Goal: Answer question/provide support

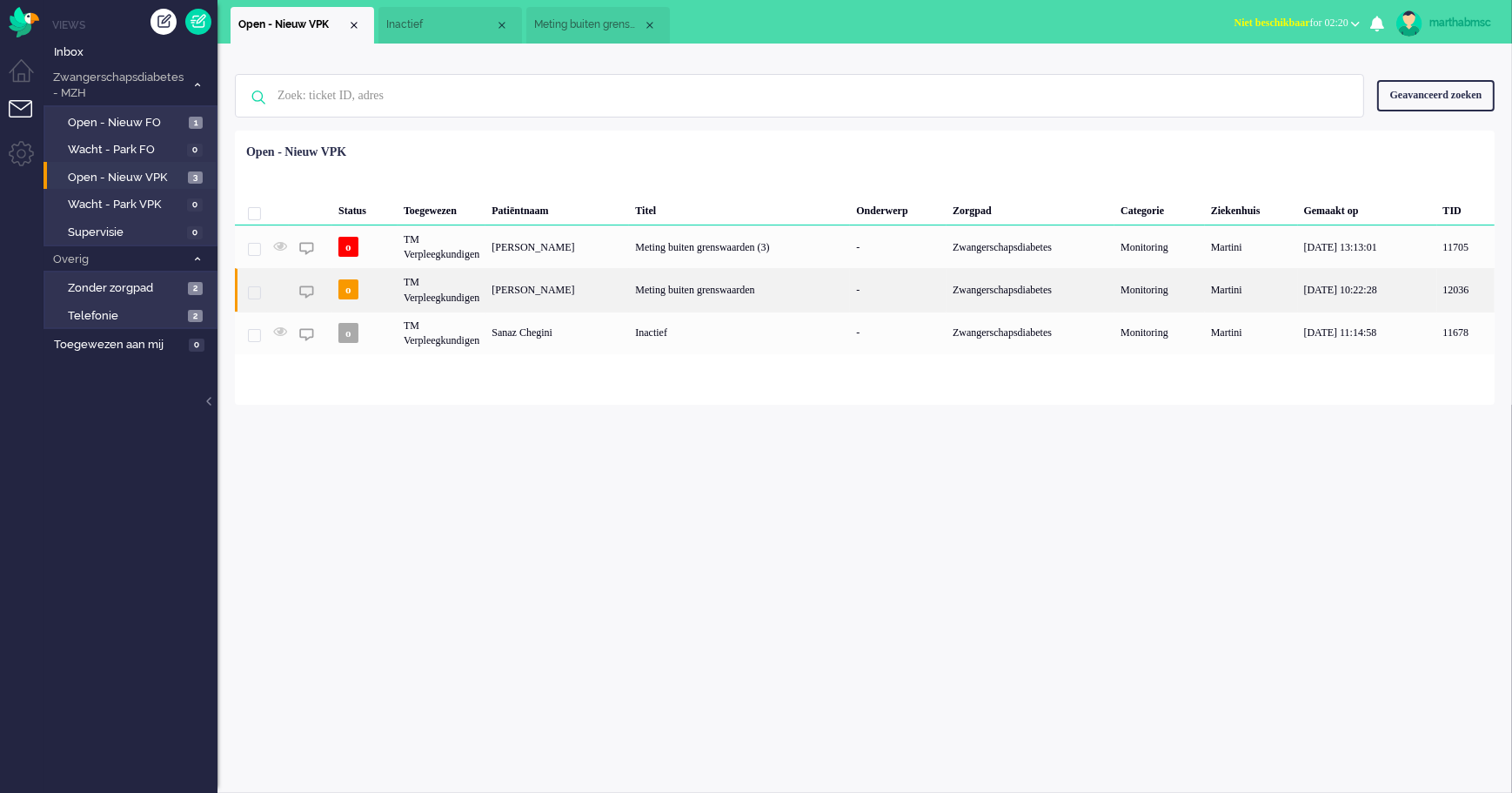
click at [453, 297] on div "TM Verpleegkundigen" at bounding box center [442, 289] width 88 height 43
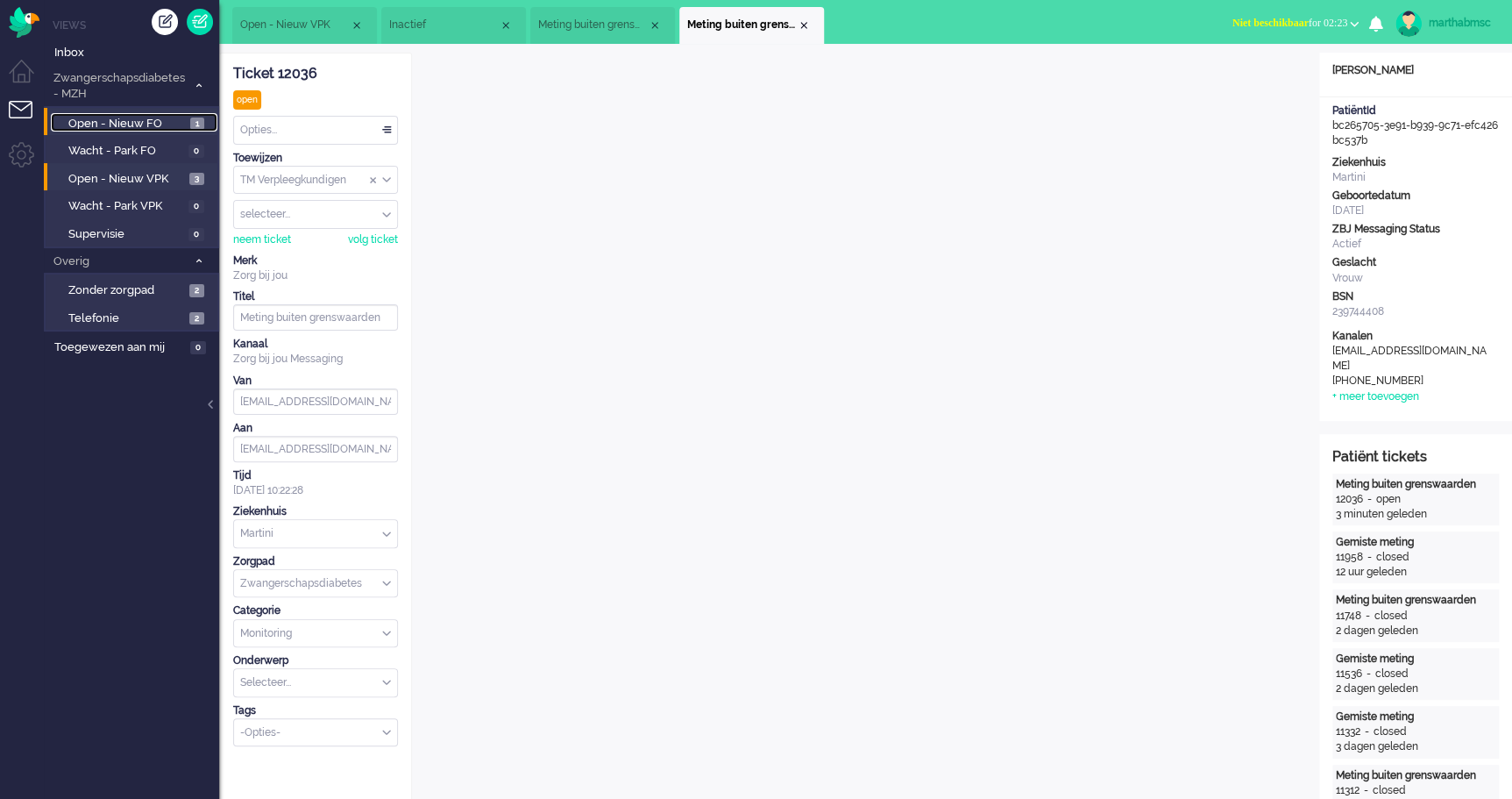
click at [125, 124] on span "Open - Nieuw FO" at bounding box center [126, 124] width 117 height 17
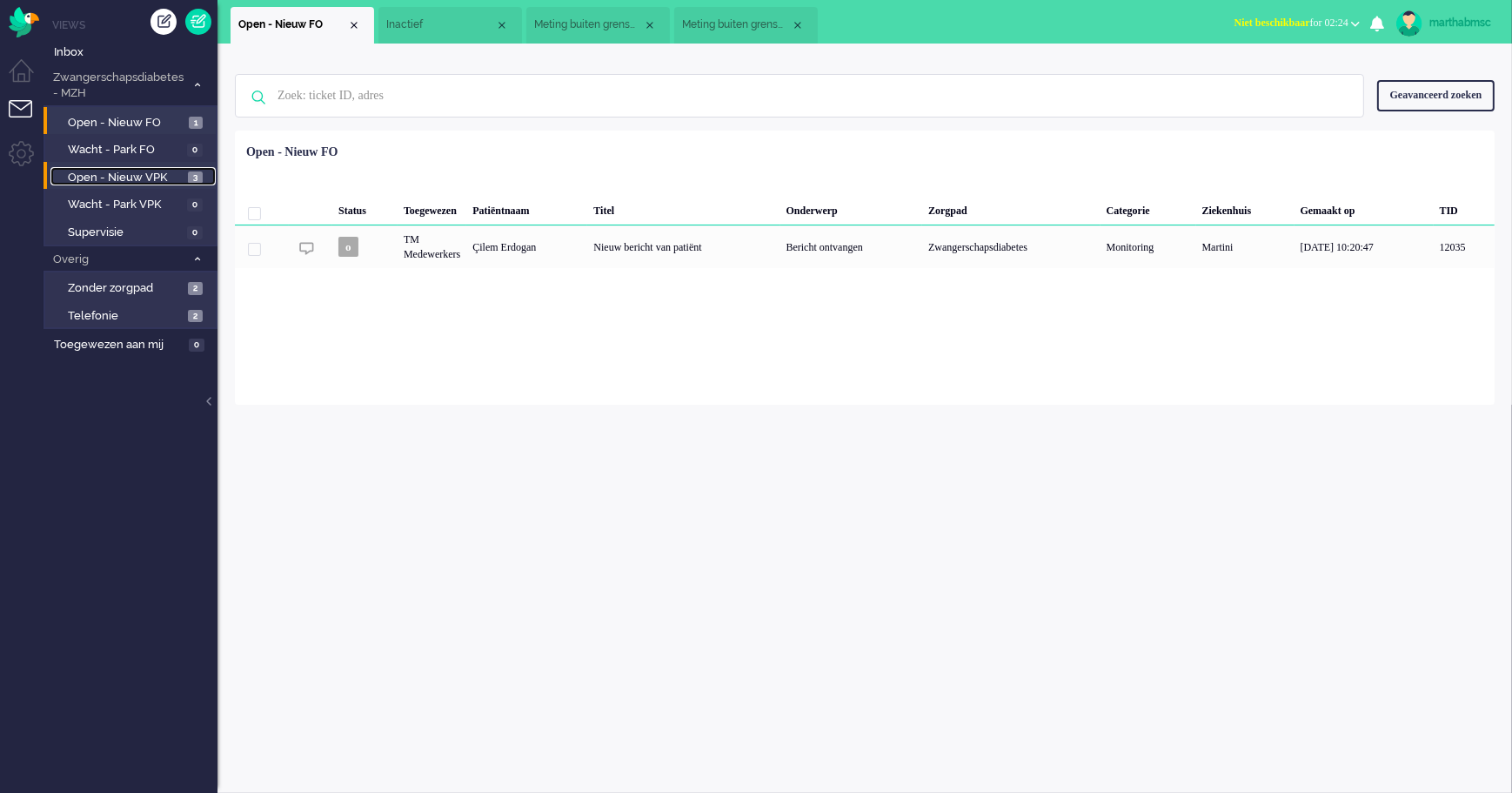
click at [126, 181] on span "Open - Nieuw VPK" at bounding box center [125, 178] width 116 height 17
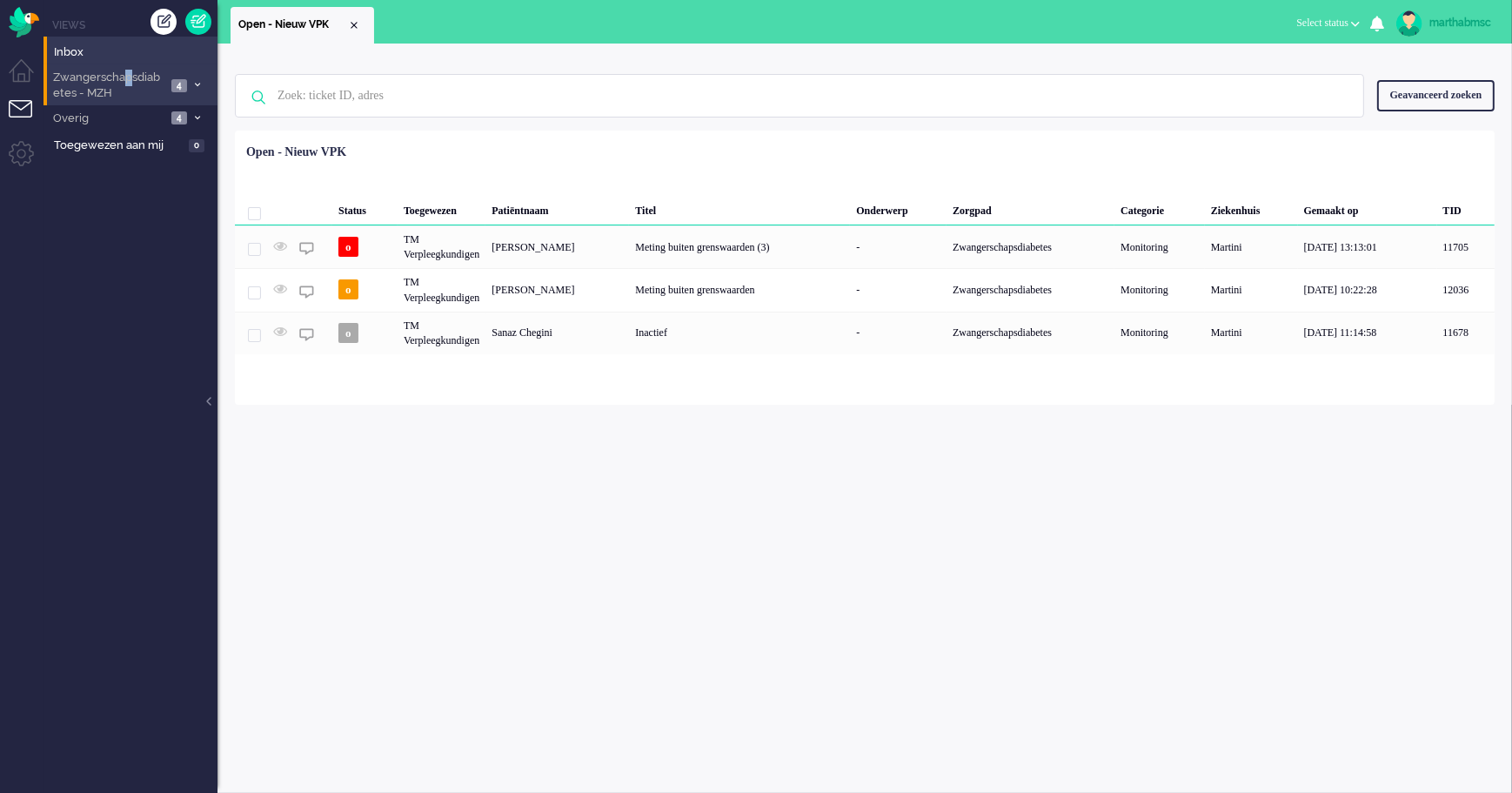
click at [131, 82] on span "Zwangerschapsdiabetes - MZH" at bounding box center [109, 85] width 116 height 32
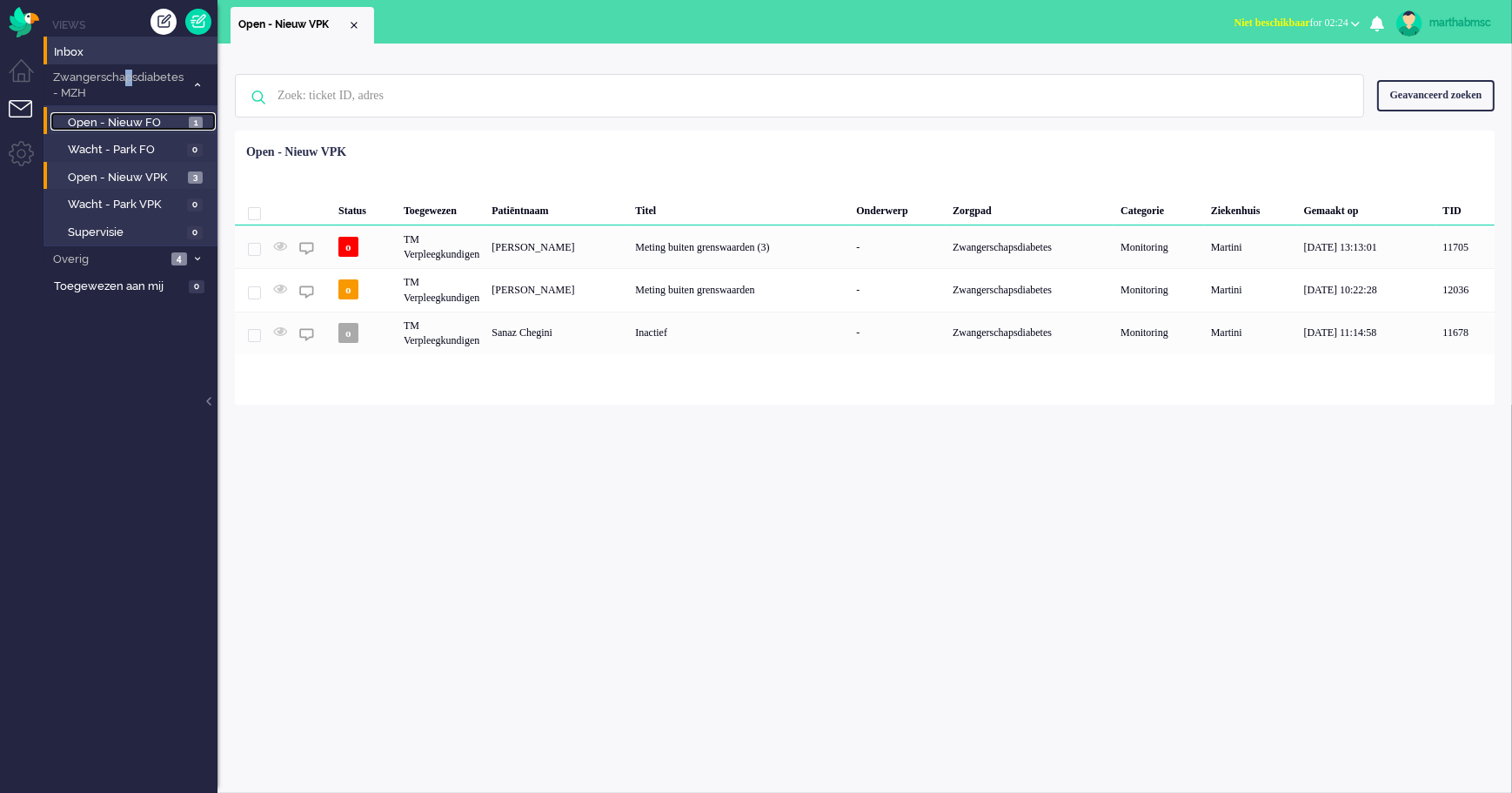
drag, startPoint x: 131, startPoint y: 82, endPoint x: 141, endPoint y: 119, distance: 38.3
click at [141, 119] on span "Open - Nieuw FO" at bounding box center [125, 123] width 117 height 17
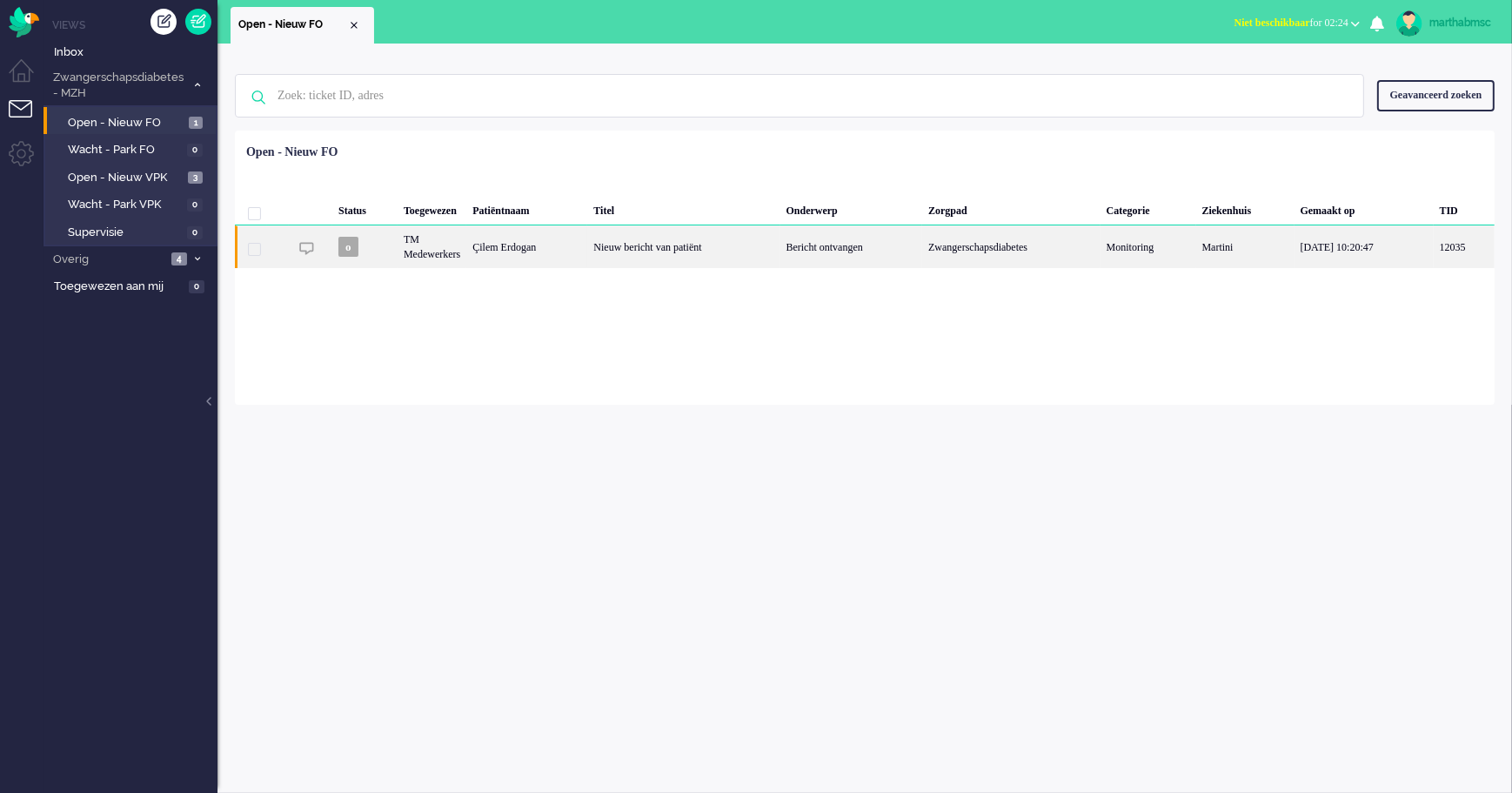
click at [635, 252] on div "Nieuw bericht van patiënt" at bounding box center [682, 246] width 192 height 43
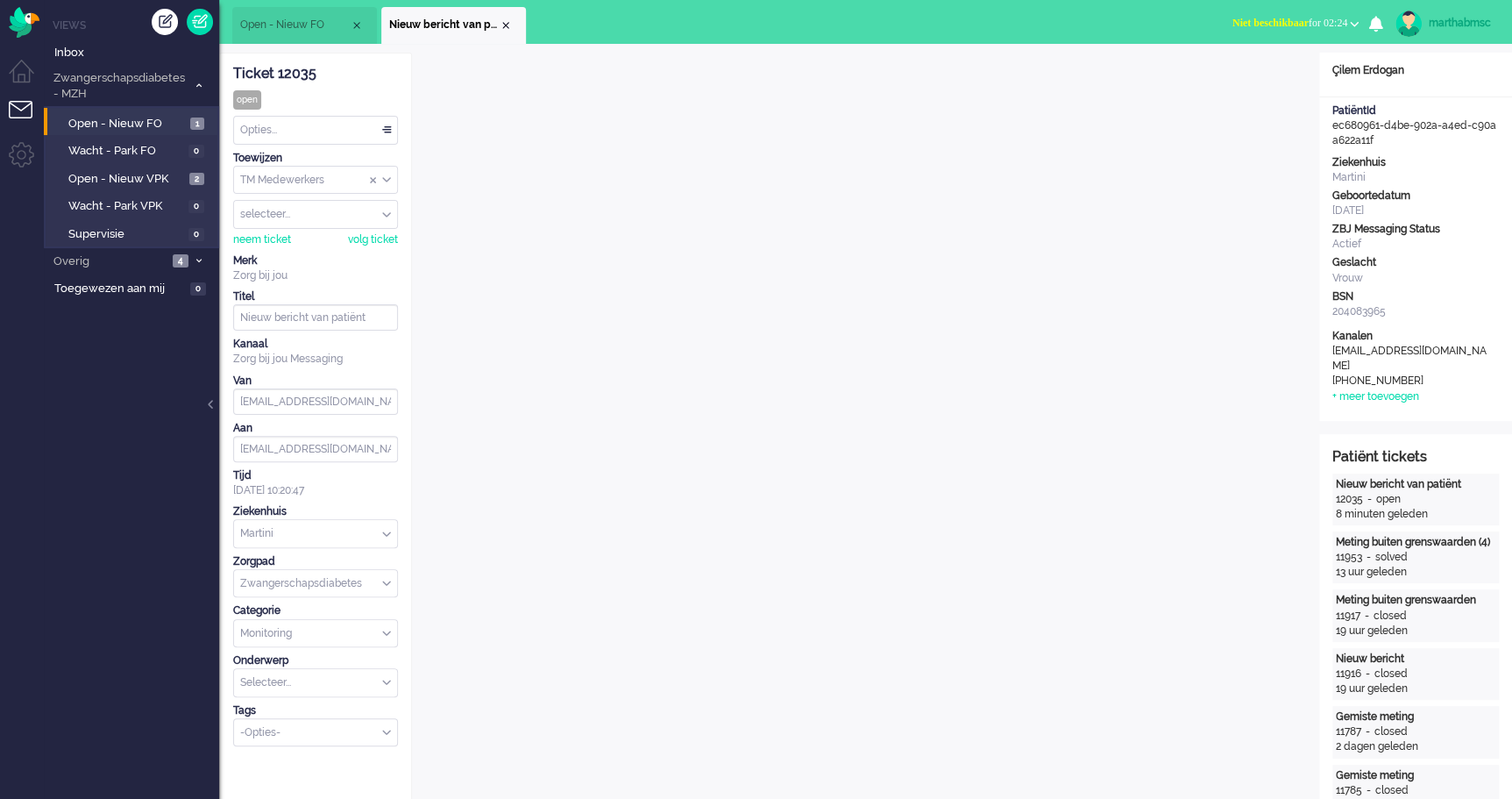
click at [386, 128] on div "Opties..." at bounding box center [315, 130] width 163 height 27
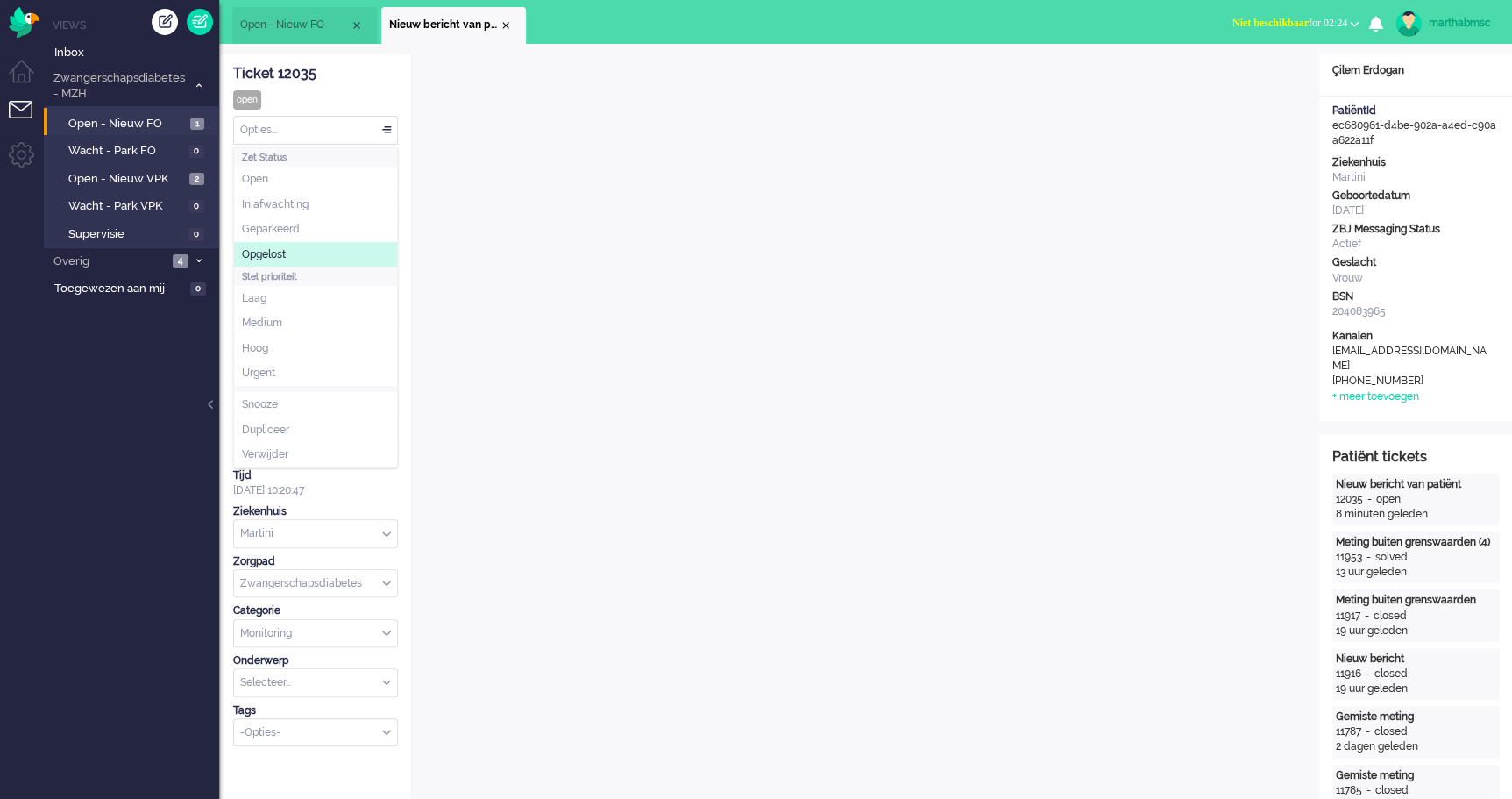
click at [317, 248] on li "Opgelost" at bounding box center [315, 254] width 163 height 26
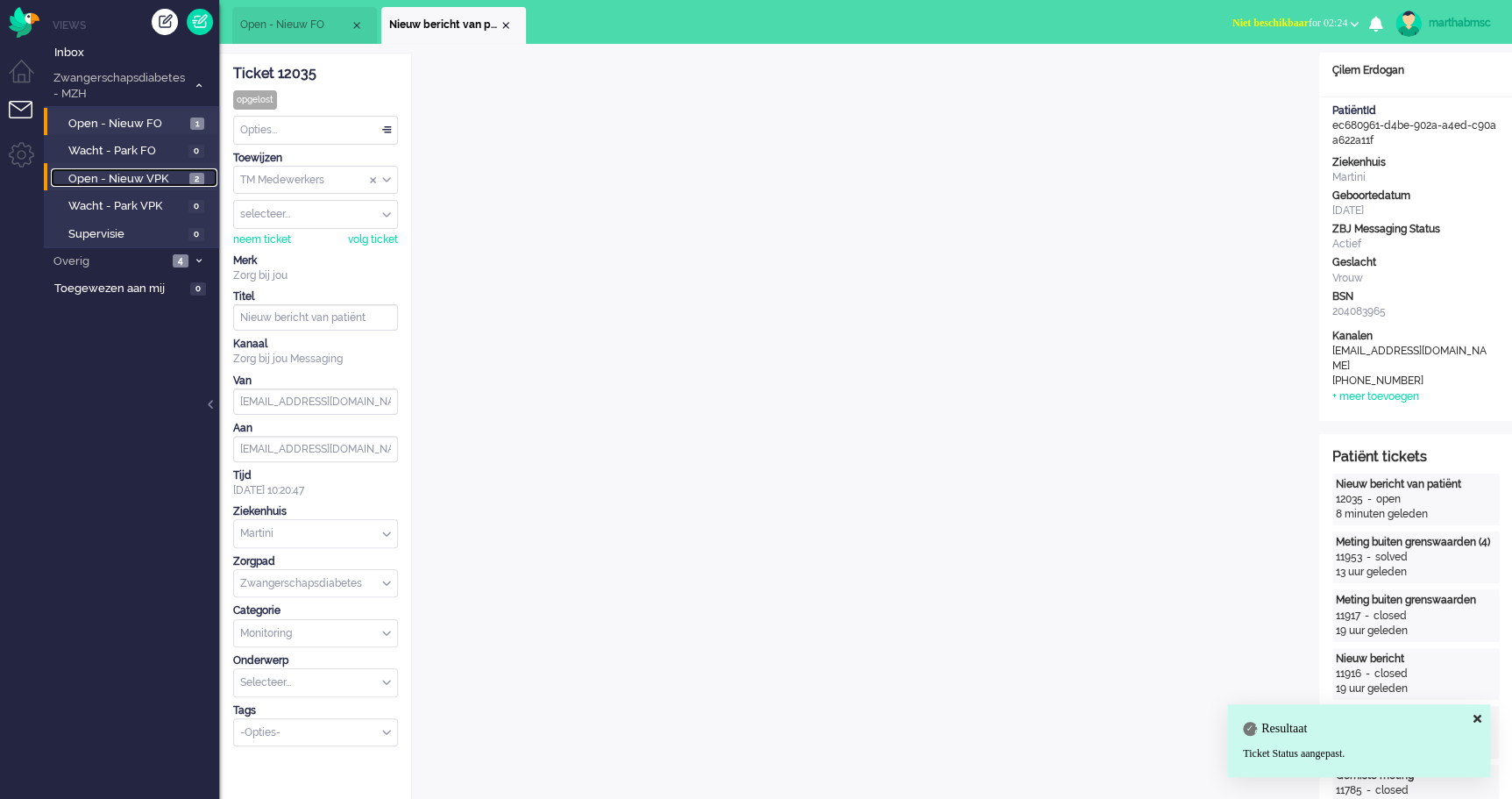
click at [126, 175] on span "Open - Nieuw VPK" at bounding box center [126, 179] width 117 height 17
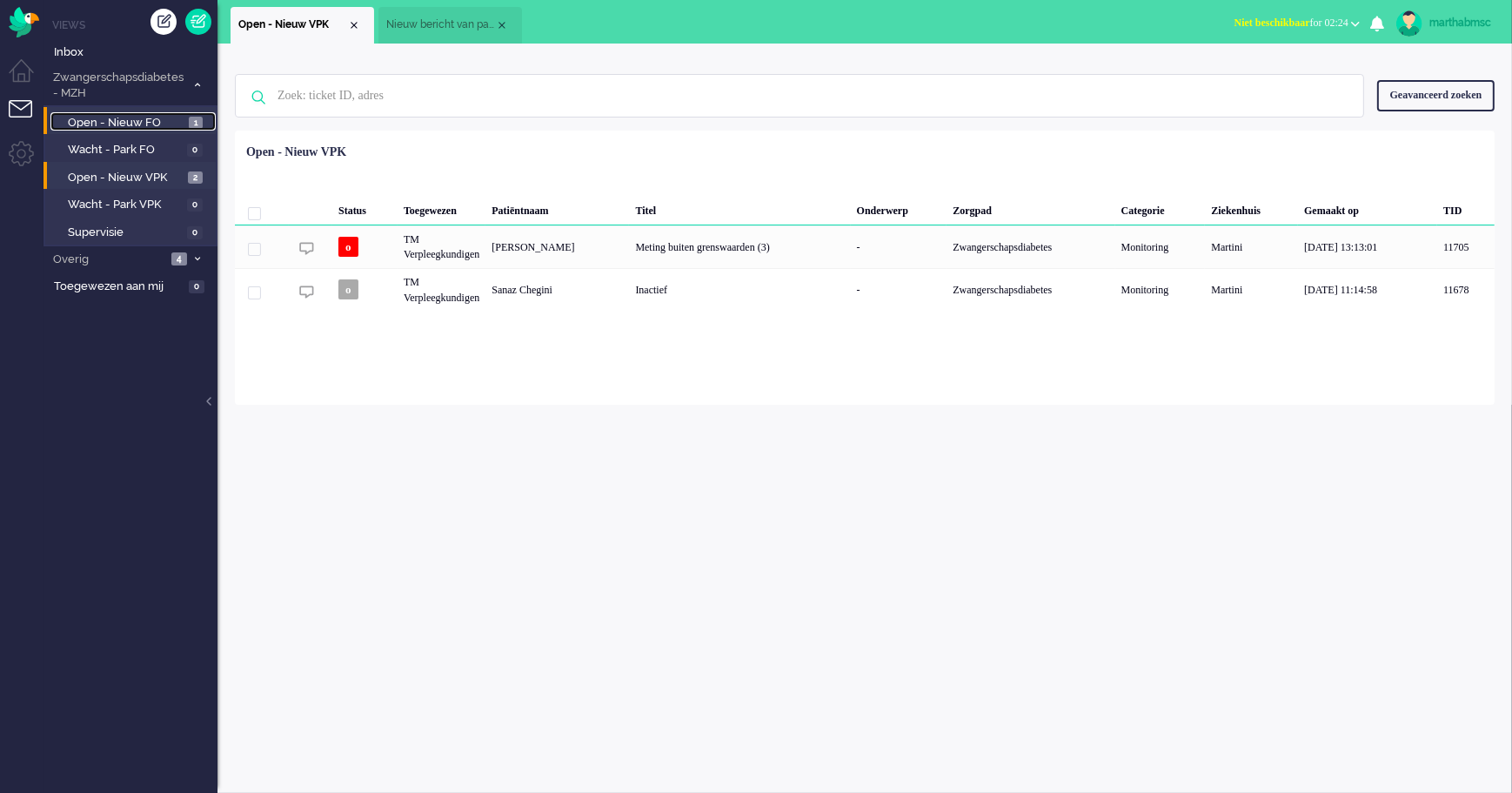
click at [129, 120] on span "Open - Nieuw FO" at bounding box center [125, 123] width 117 height 17
